Goal: Ask a question

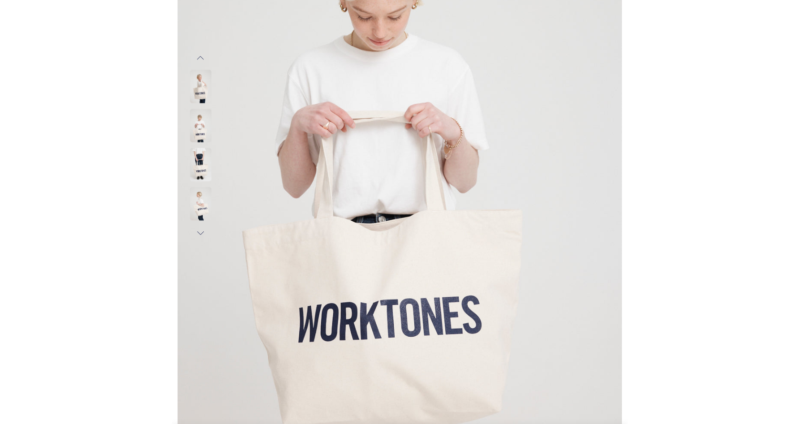
scroll to position [234, 0]
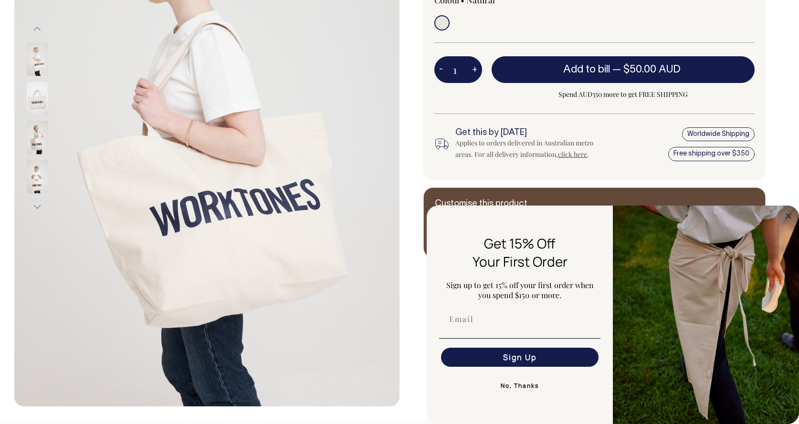
click at [455, 386] on button "No, Thanks" at bounding box center [519, 386] width 161 height 19
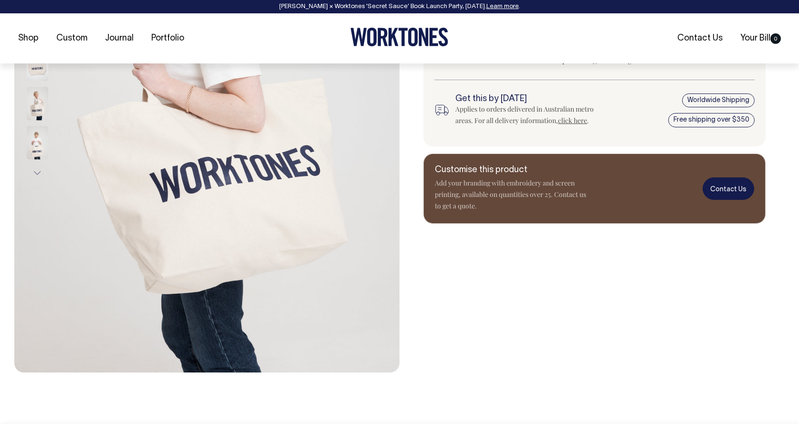
scroll to position [269, 0]
click at [455, 188] on link "Contact Us" at bounding box center [729, 188] width 52 height 22
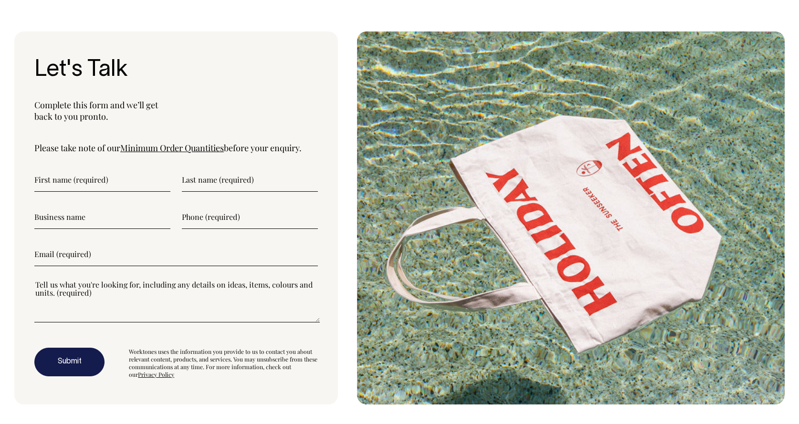
click at [121, 168] on input"] "text" at bounding box center [102, 180] width 136 height 24
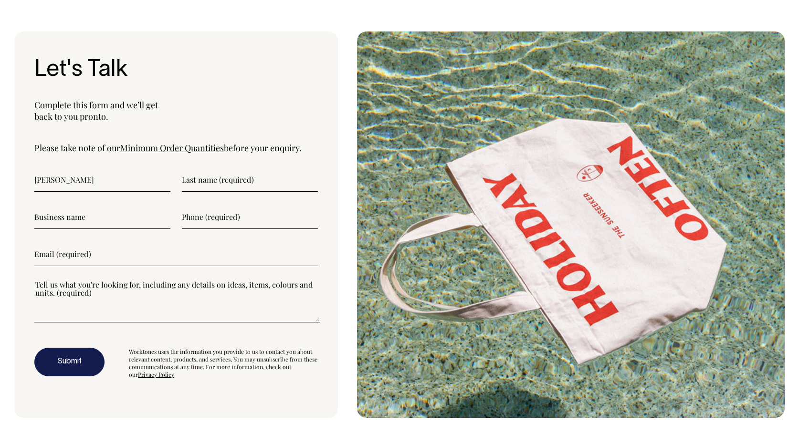
type input"] "[PERSON_NAME]"
click at [232, 168] on input"] "text" at bounding box center [250, 180] width 136 height 24
type input"] "Stanhope"
click at [86, 205] on input"] "text" at bounding box center [102, 217] width 136 height 24
type input"] "Wanderlust Union"
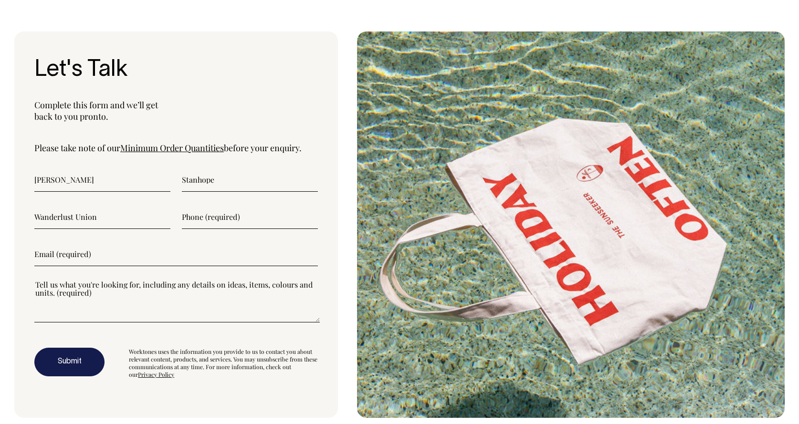
click at [219, 205] on input"] "text" at bounding box center [250, 217] width 136 height 24
type input"] "0448195422"
click at [98, 242] on input"] "email" at bounding box center [175, 254] width 283 height 24
type input"] "[PERSON_NAME][EMAIL_ADDRESS][DOMAIN_NAME]"
click at [86, 280] on textarea"] at bounding box center [176, 301] width 285 height 43
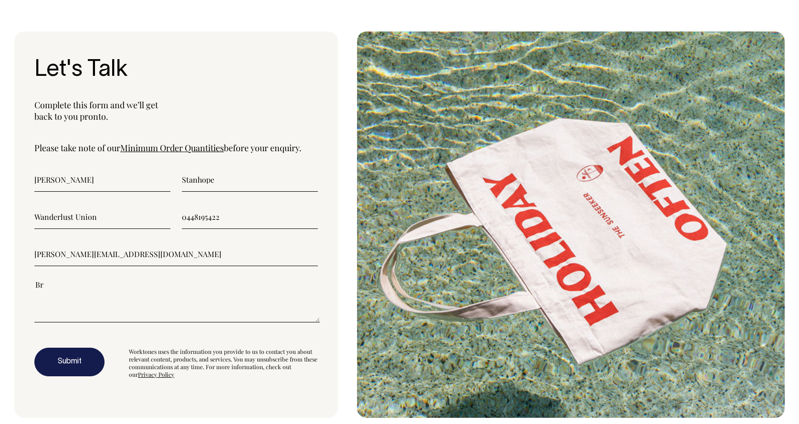
type textarea"] "B"
click at [138, 280] on textarea"] "Simple branded tote bag with Wanderlust Union"" at bounding box center [176, 301] width 285 height 43
click at [261, 280] on textarea"] "Simple branded tote bag with "Wanderlust Union"" at bounding box center [176, 301] width 285 height 43
click at [80, 348] on button "Submit" at bounding box center [69, 362] width 70 height 29
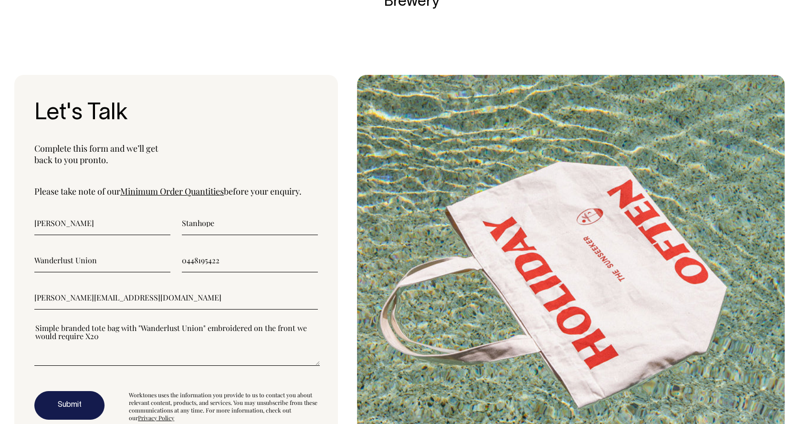
scroll to position [3220, 0]
click at [152, 186] on link "Minimum Order Quantities" at bounding box center [172, 191] width 104 height 11
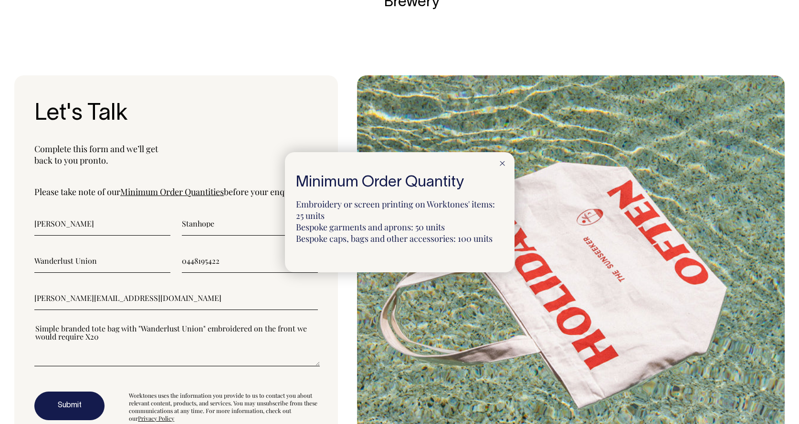
click at [502, 165] on icon at bounding box center [502, 163] width 5 height 5
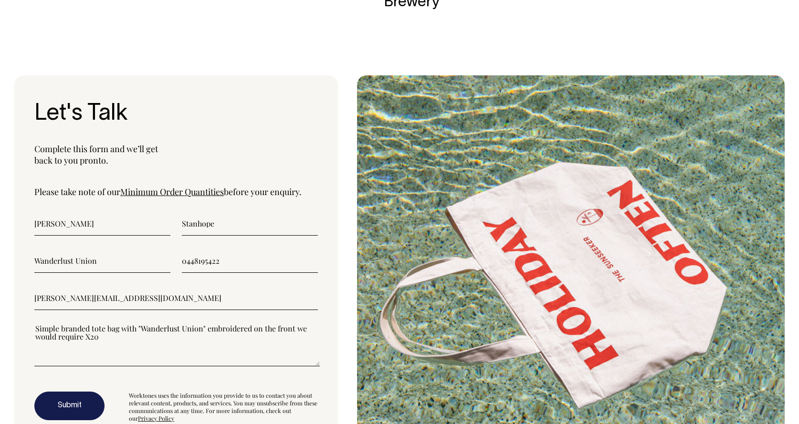
click at [106, 324] on textarea"] "Simple branded tote bag with "Wanderlust Union" embroidered on the front we wou…" at bounding box center [176, 345] width 285 height 43
click at [103, 324] on textarea"] "Simple branded tote bag with "Wanderlust Union" embroidered on the front we wou…" at bounding box center [176, 345] width 285 height 43
type textarea"] "Simple branded tote bag with "Wanderlust Union" embroidered on the front we wou…"
click at [68, 392] on button "Submit" at bounding box center [69, 406] width 70 height 29
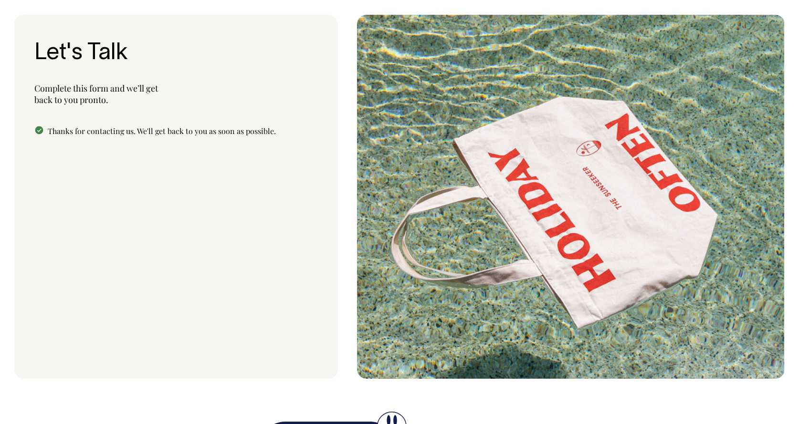
scroll to position [3279, 0]
